Goal: Information Seeking & Learning: Learn about a topic

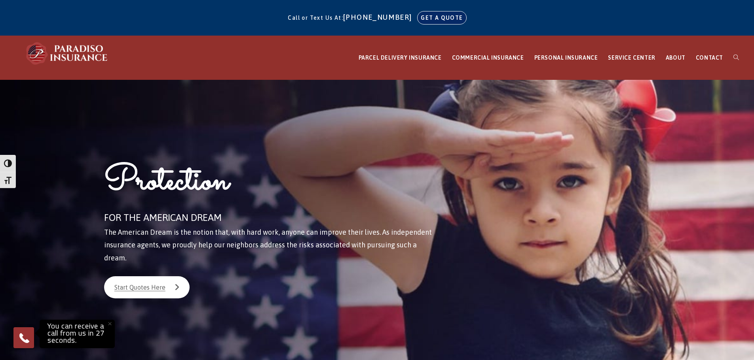
click at [433, 19] on link "GET A QUOTE" at bounding box center [441, 17] width 48 height 13
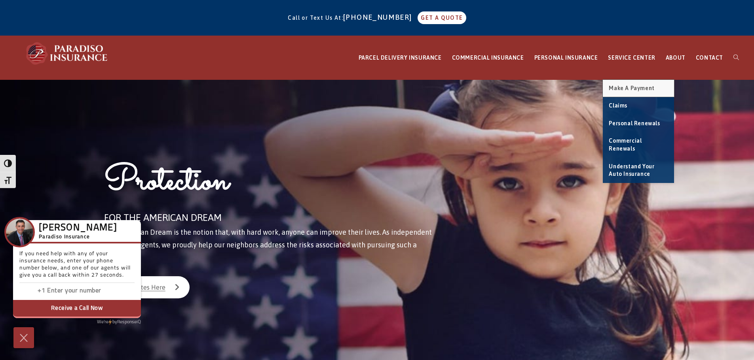
click at [623, 91] on link "Make a Payment" at bounding box center [638, 88] width 71 height 17
click at [621, 104] on span "Claims" at bounding box center [617, 105] width 19 height 6
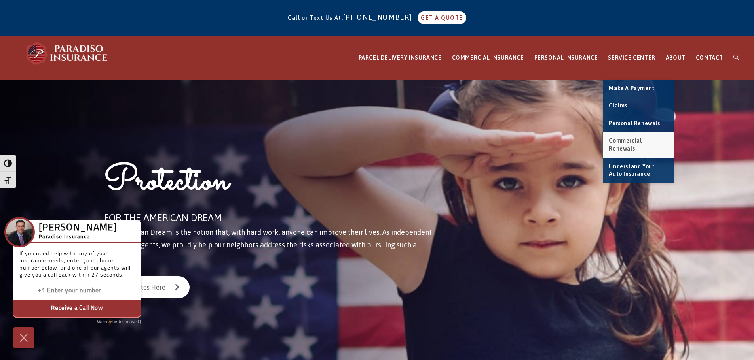
click at [626, 140] on span "Commercial Renewals" at bounding box center [624, 145] width 33 height 14
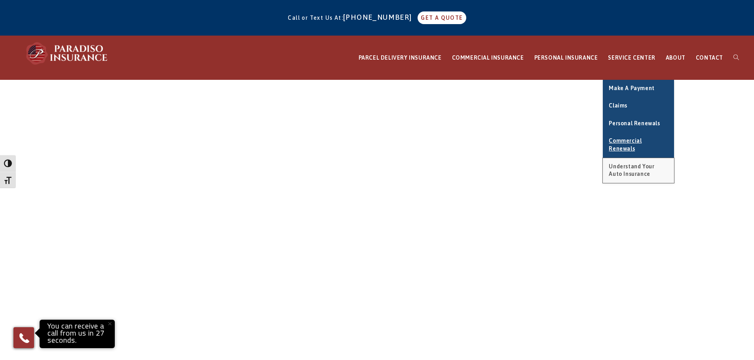
click at [633, 163] on span "Understand Your Auto Insurance" at bounding box center [630, 170] width 45 height 14
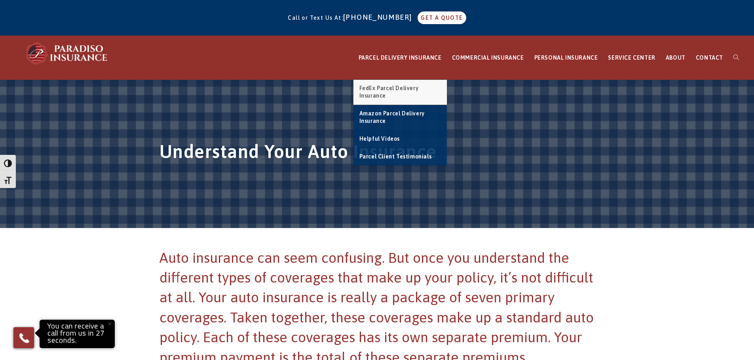
click at [398, 91] on link "FedEx Parcel Delivery Insurance" at bounding box center [399, 92] width 93 height 25
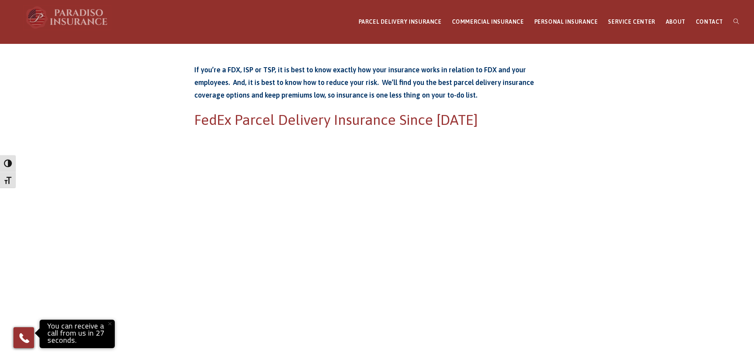
click at [90, 13] on img at bounding box center [67, 18] width 87 height 24
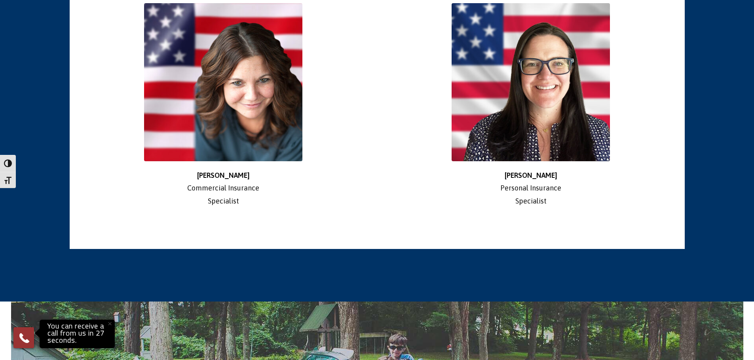
scroll to position [1471, 0]
